Goal: Information Seeking & Learning: Compare options

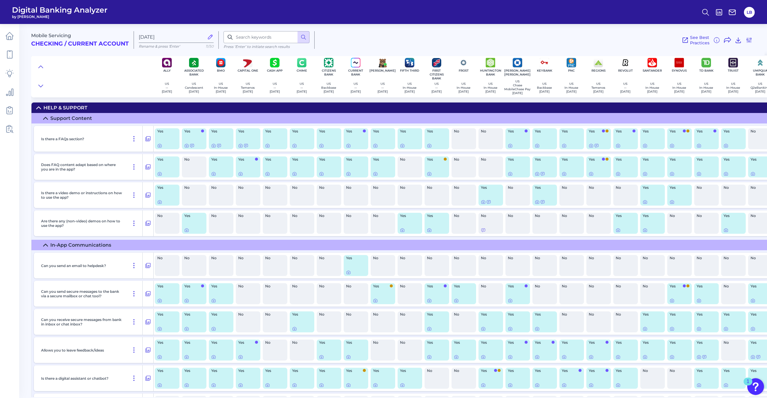
scroll to position [224, 0]
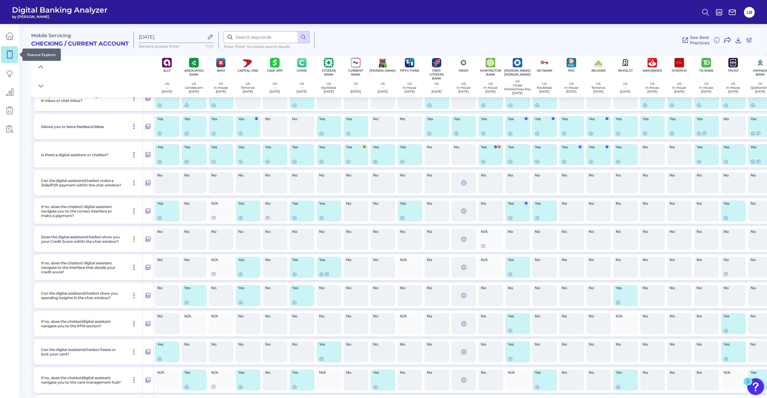
click at [11, 56] on icon at bounding box center [9, 54] width 8 height 8
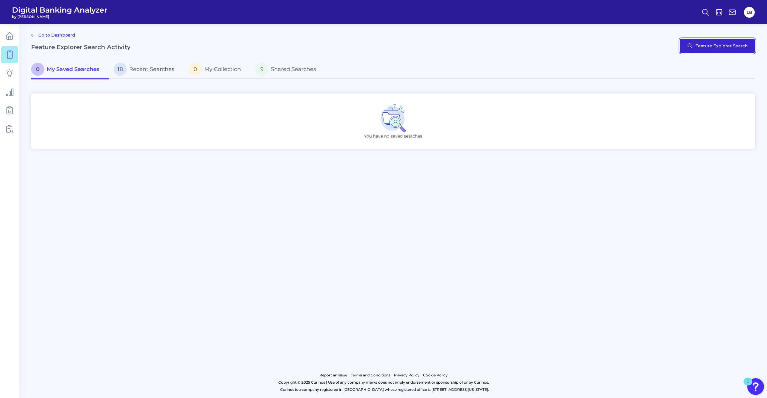
click at [717, 46] on button "Feature Explorer Search" at bounding box center [717, 46] width 75 height 14
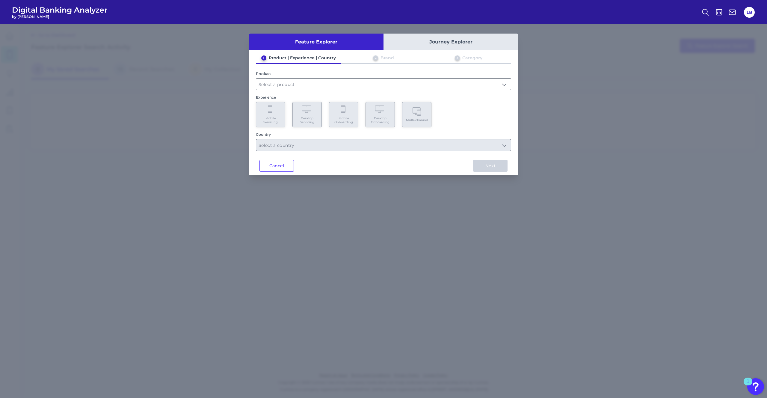
click at [300, 82] on input "text" at bounding box center [383, 84] width 255 height 11
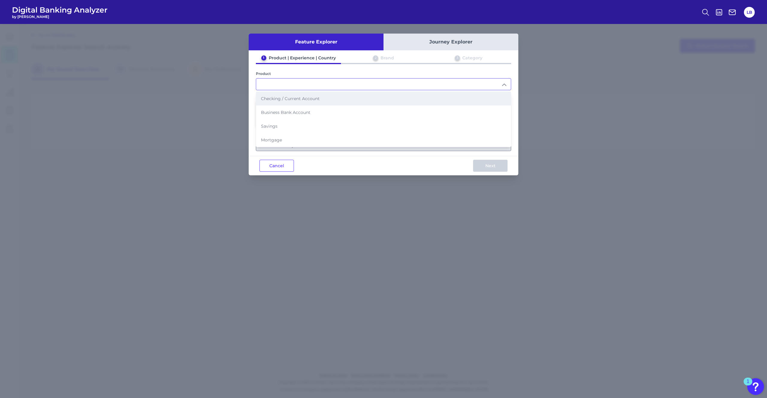
click at [288, 100] on span "Checking / Current Account" at bounding box center [290, 98] width 59 height 5
type input "Checking / Current Account"
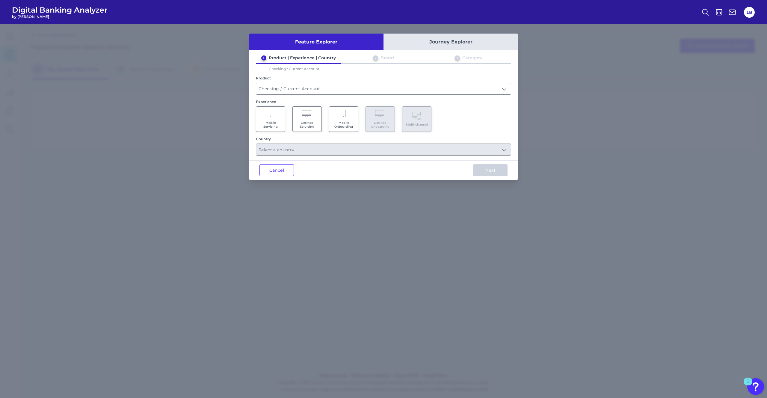
click at [311, 120] on Servicing "Desktop Servicing" at bounding box center [307, 118] width 29 height 25
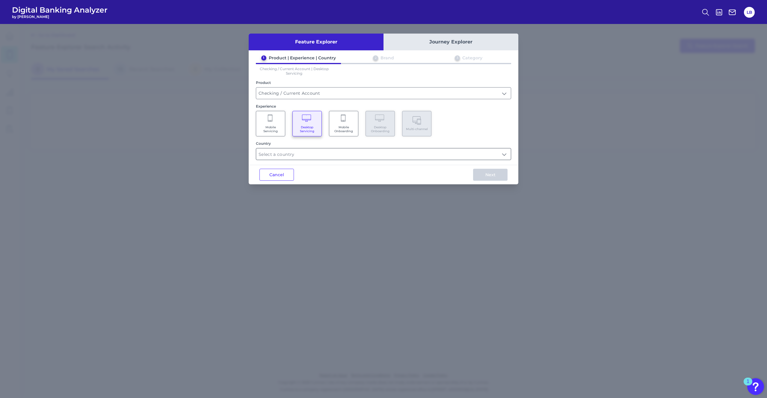
click at [297, 160] on div "Feature Explorer Journey Explorer 1 Product | Experience | Country 2 Brand 3 Ca…" at bounding box center [384, 109] width 270 height 151
click at [302, 154] on input "text" at bounding box center [383, 153] width 255 height 11
drag, startPoint x: 289, startPoint y: 178, endPoint x: 361, endPoint y: 186, distance: 73.0
click at [289, 180] on label "[GEOGRAPHIC_DATA]" at bounding box center [292, 182] width 46 height 5
type input "Select all Countries"
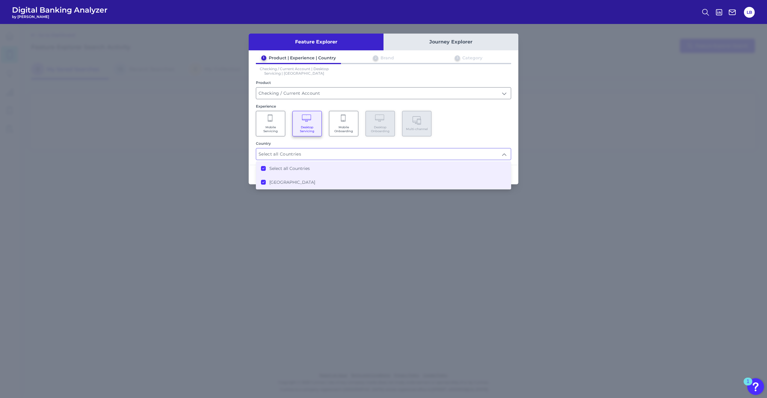
click at [516, 166] on div "Next" at bounding box center [490, 174] width 56 height 19
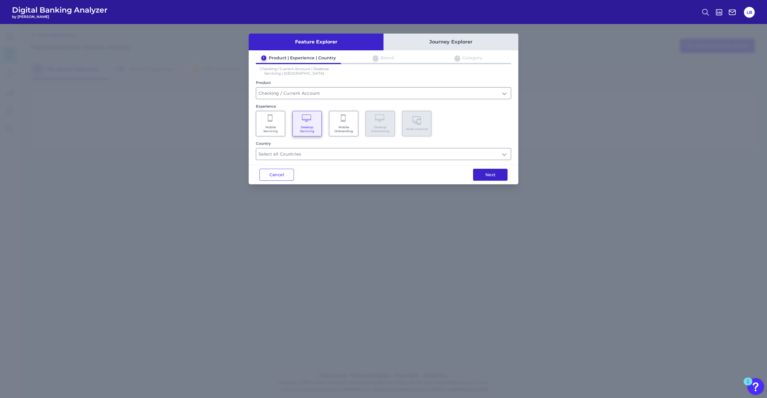
click at [491, 173] on button "Next" at bounding box center [490, 175] width 34 height 12
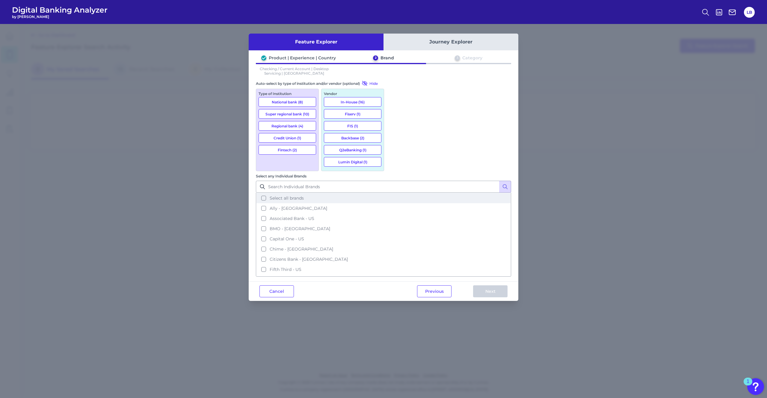
click at [304, 195] on span "Select all brands" at bounding box center [287, 197] width 34 height 5
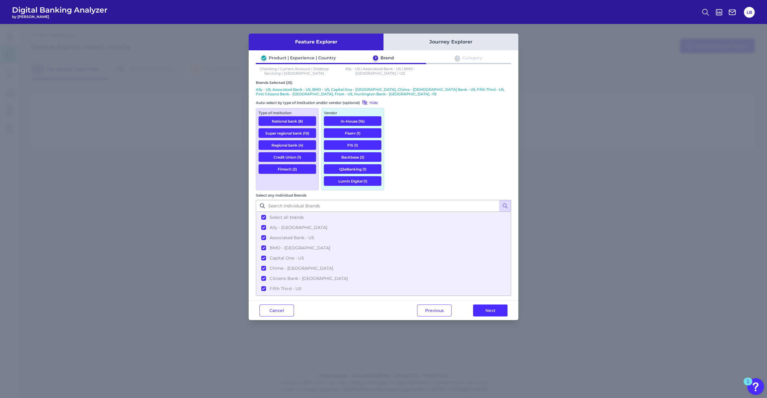
click at [500, 305] on button "Next" at bounding box center [490, 311] width 34 height 12
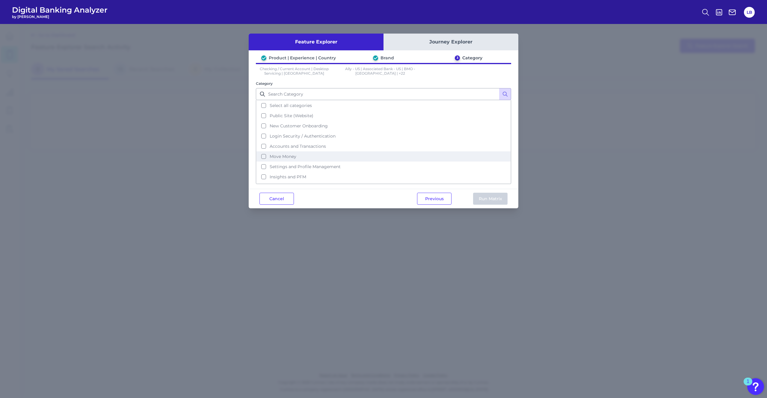
scroll to position [26, 0]
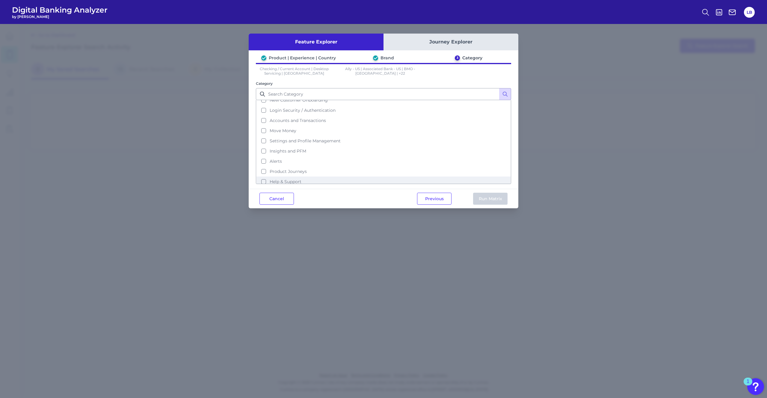
click at [281, 177] on button "Help & Support" at bounding box center [384, 182] width 254 height 10
click at [491, 197] on button "Run Matrix" at bounding box center [490, 199] width 34 height 12
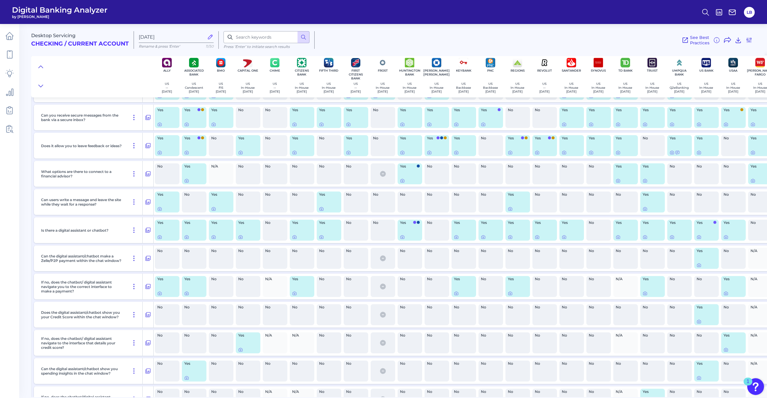
scroll to position [260, 0]
click at [148, 230] on icon at bounding box center [148, 230] width 6 height 7
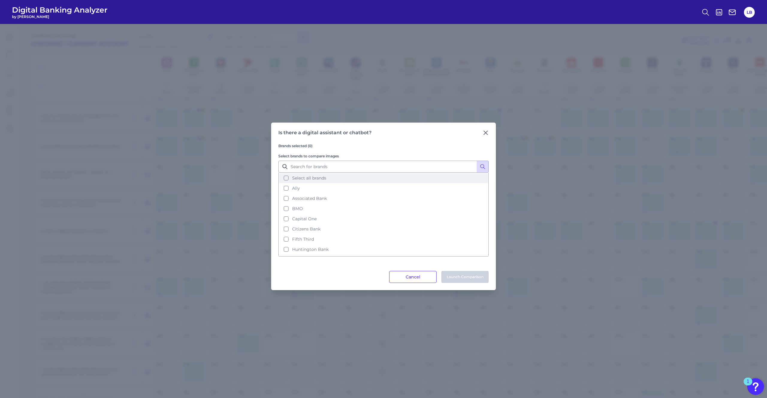
click at [296, 179] on span "Select all brands" at bounding box center [309, 177] width 34 height 5
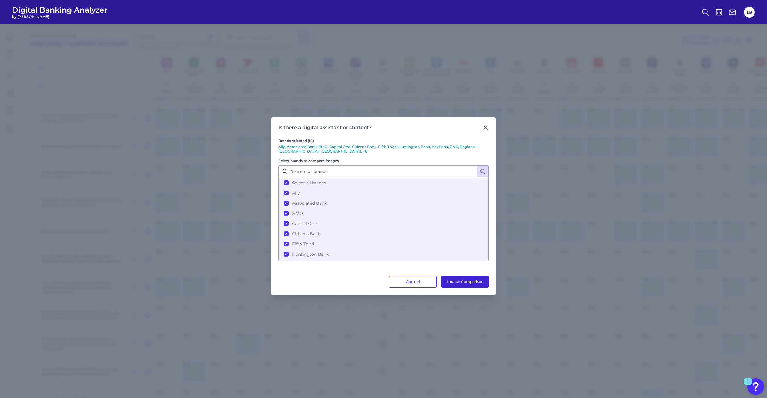
click at [476, 280] on button "Launch Comparison" at bounding box center [464, 282] width 47 height 12
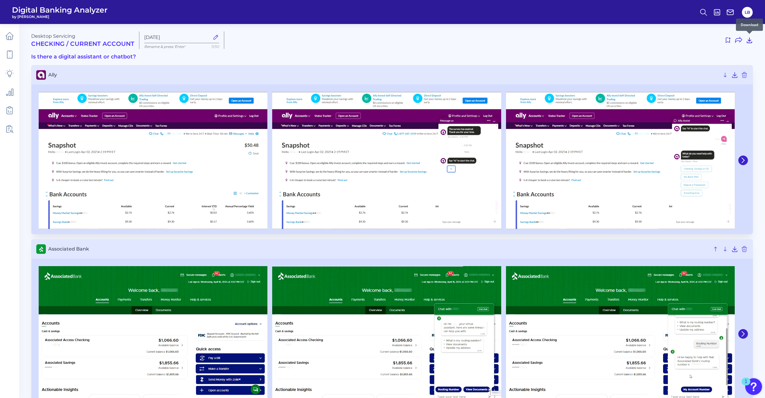
click at [752, 41] on icon at bounding box center [749, 40] width 7 height 7
